Goal: Check status

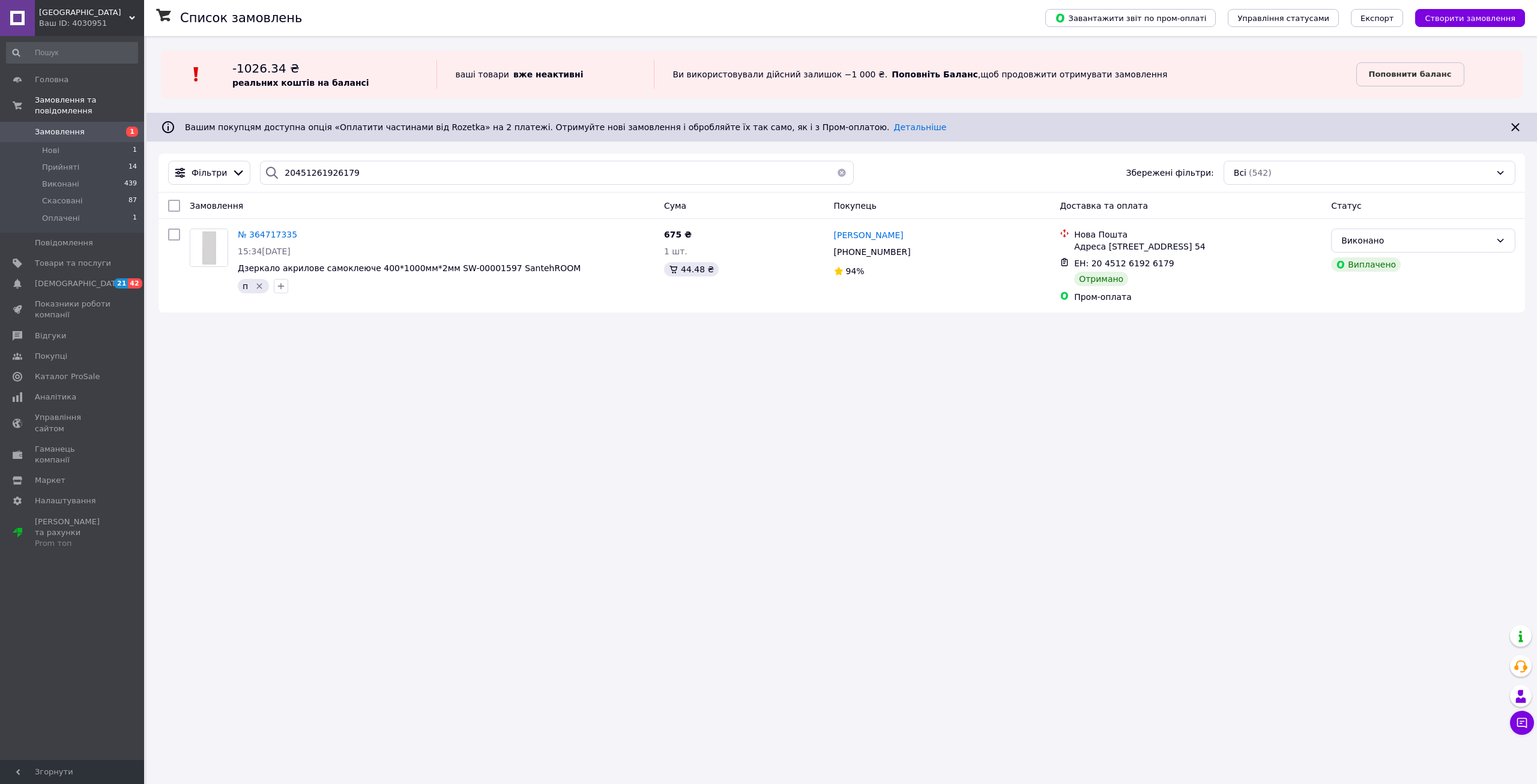
click at [76, 126] on span "Замовлення" at bounding box center [60, 132] width 50 height 11
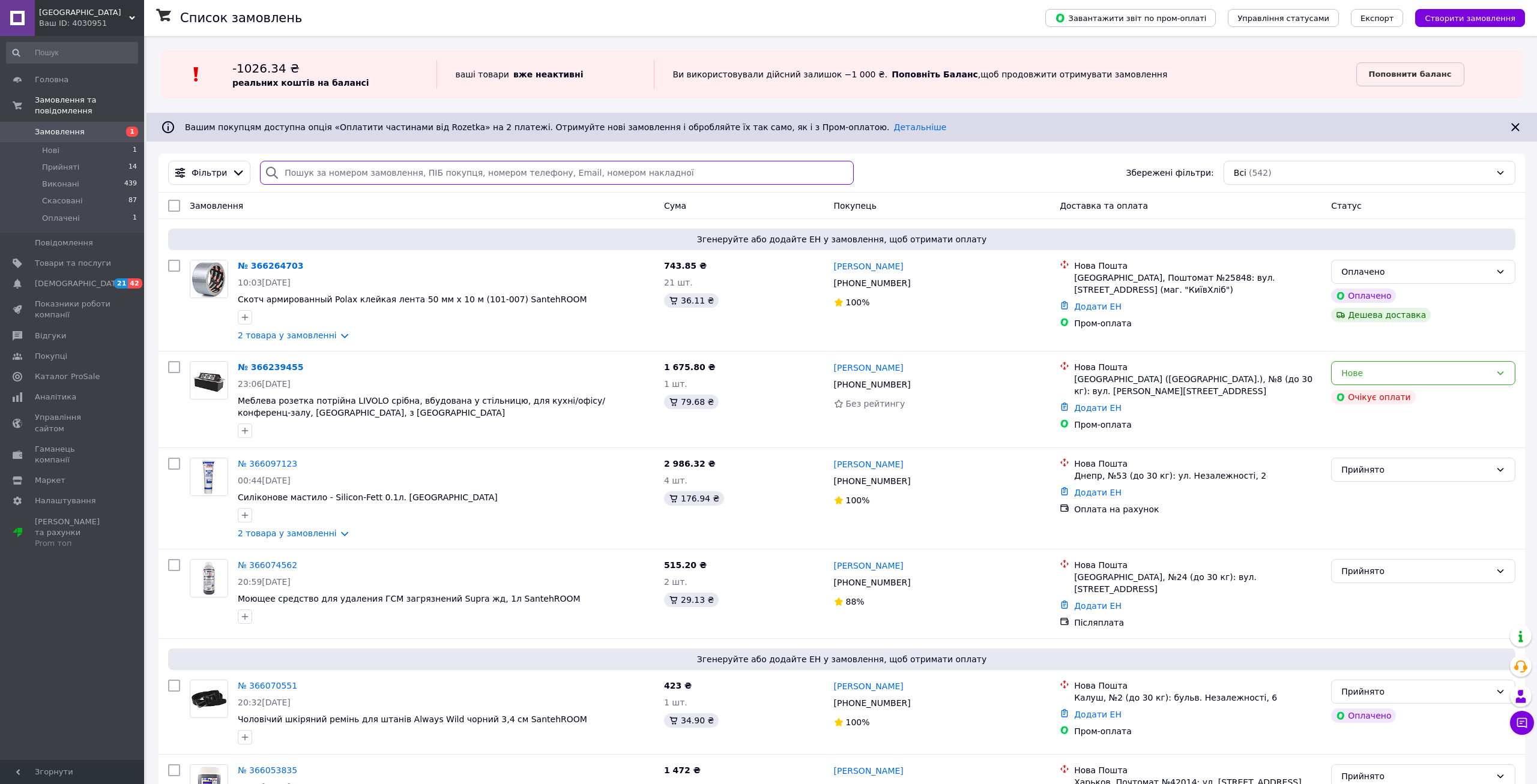
click at [330, 166] on input "search" at bounding box center [556, 172] width 593 height 24
paste input "20451268025049"
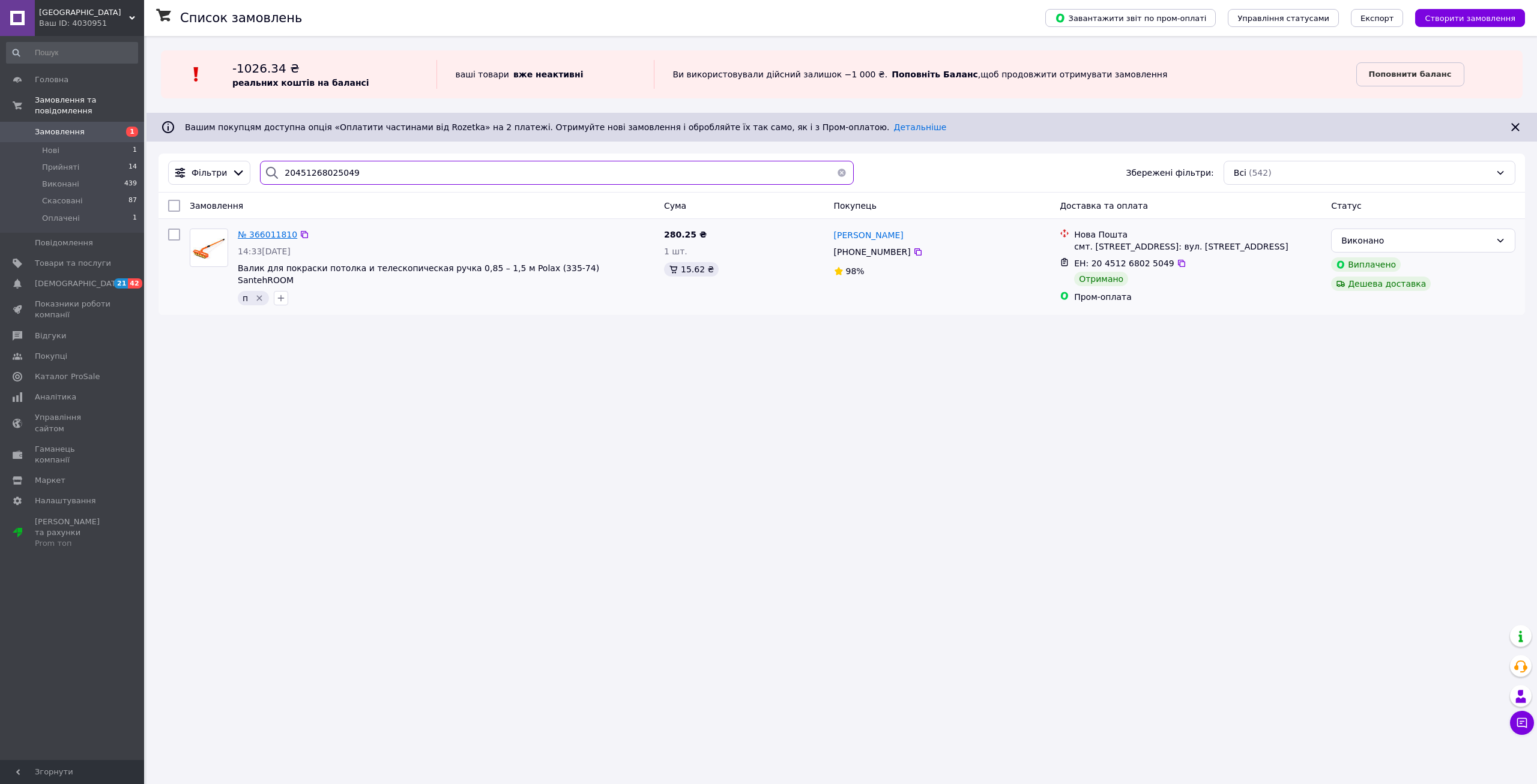
type input "20451268025049"
click at [271, 237] on span "№ 366011810" at bounding box center [267, 235] width 60 height 10
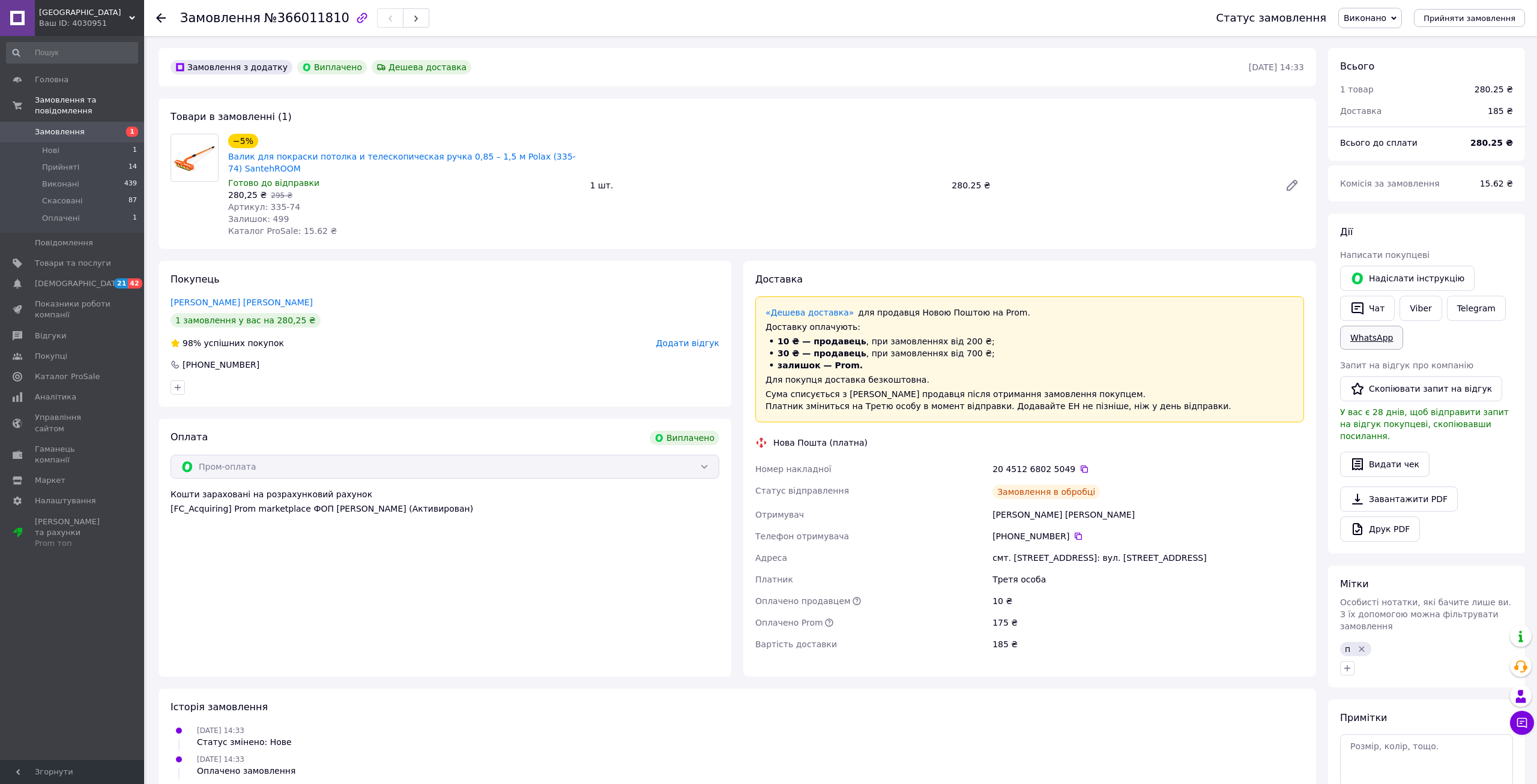
scroll to position [10, 0]
click at [1362, 313] on icon "button" at bounding box center [1357, 309] width 12 height 13
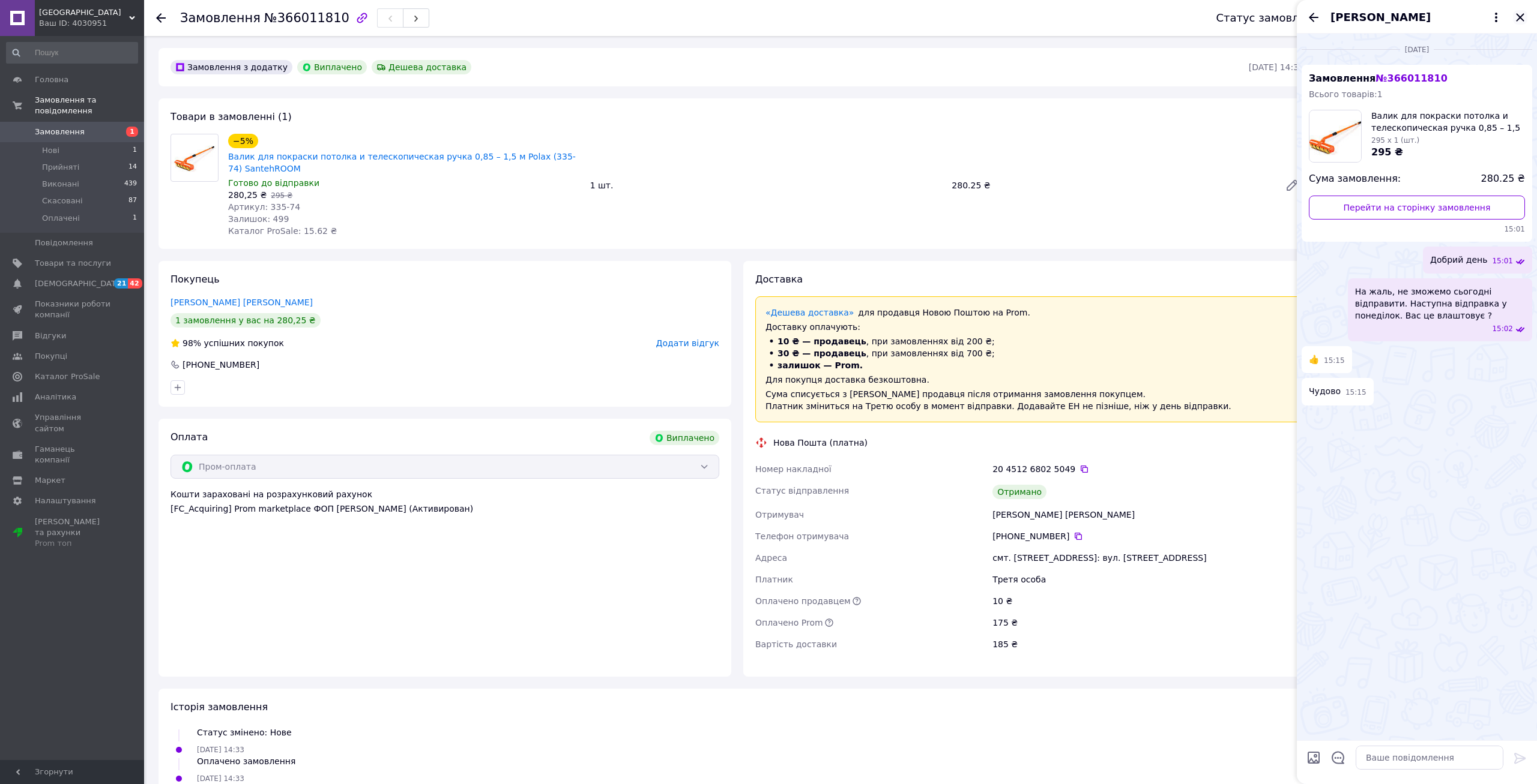
click at [1522, 17] on icon "Закрити" at bounding box center [1520, 17] width 14 height 14
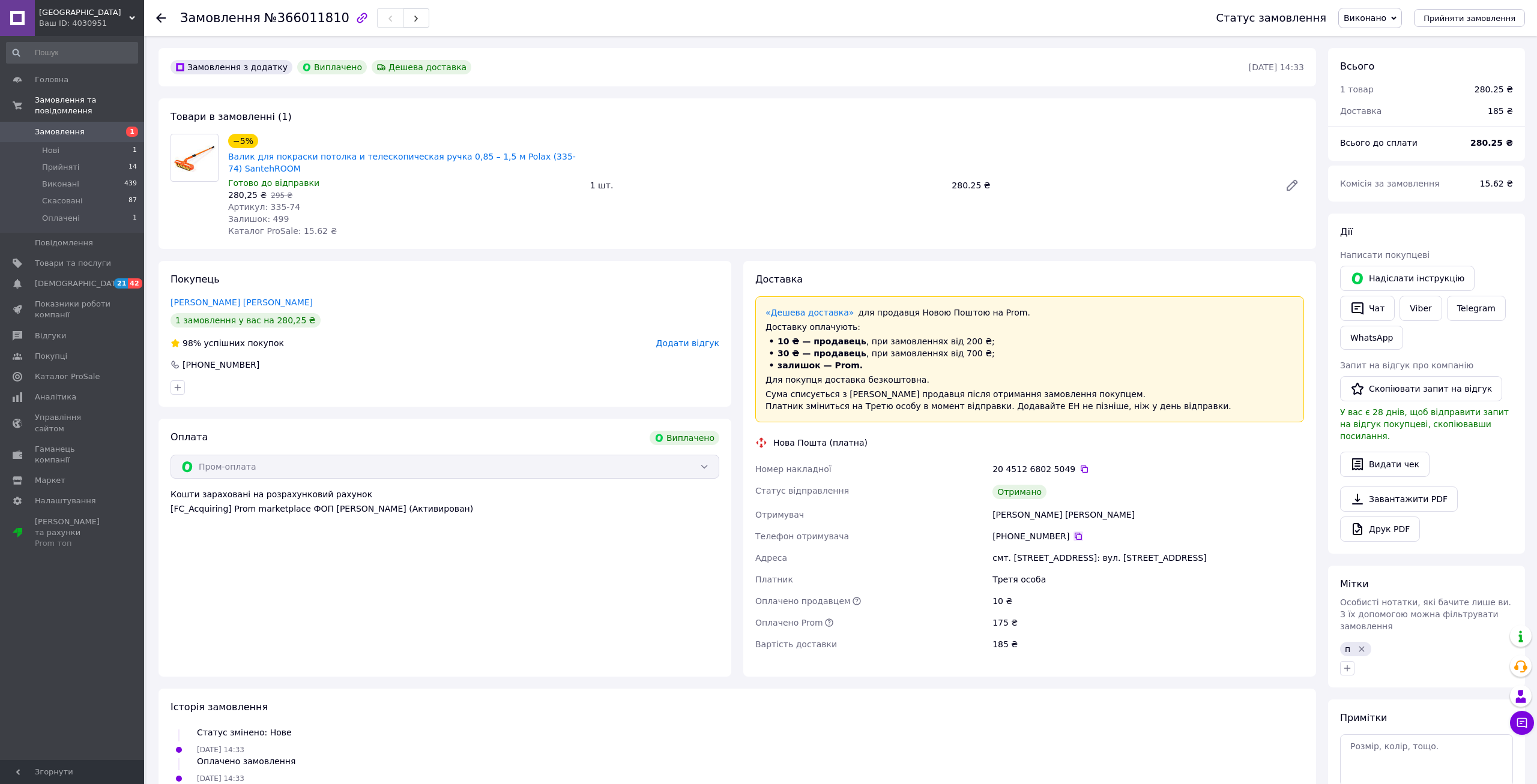
click at [1074, 532] on icon at bounding box center [1078, 536] width 10 height 10
